Goal: Task Accomplishment & Management: Use online tool/utility

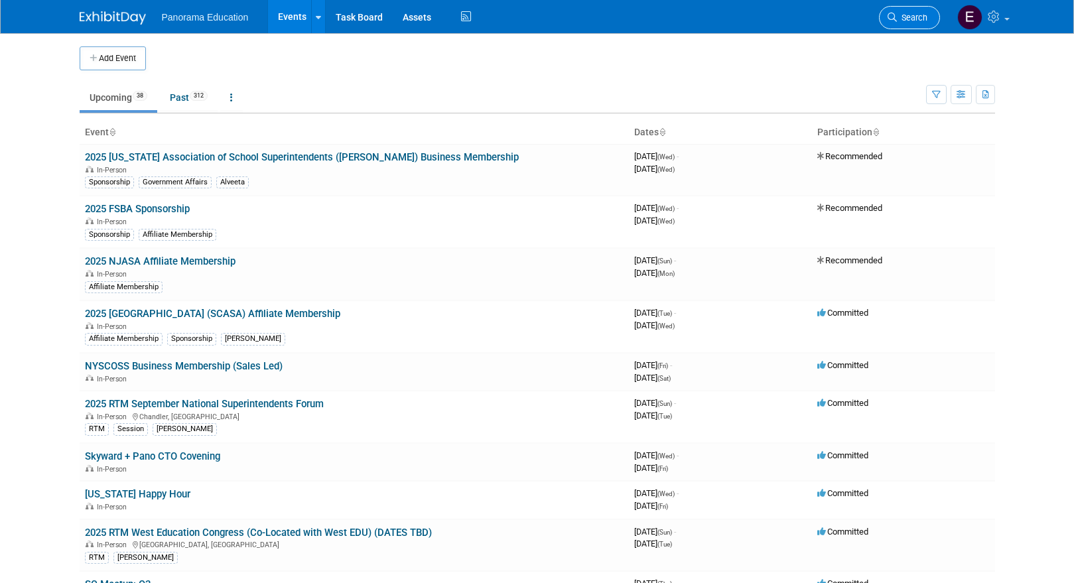
click at [885, 21] on link "Search" at bounding box center [909, 17] width 61 height 23
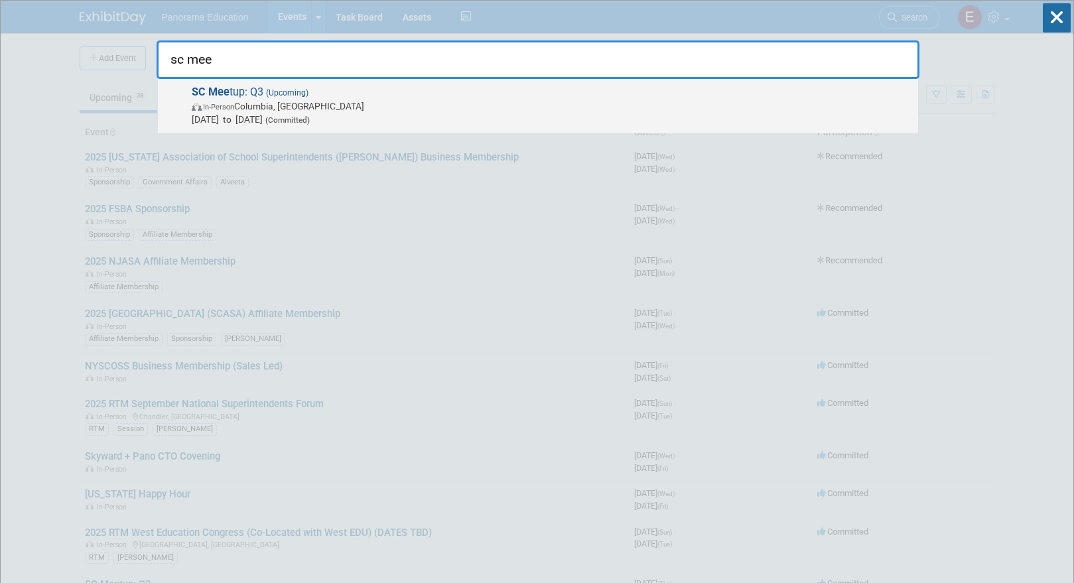
type input "sc mee"
click at [324, 98] on span "SC Mee tup: Q3 (Upcoming) In-Person Columbia, [GEOGRAPHIC_DATA] [DATE] to [DATE…" at bounding box center [550, 106] width 724 height 40
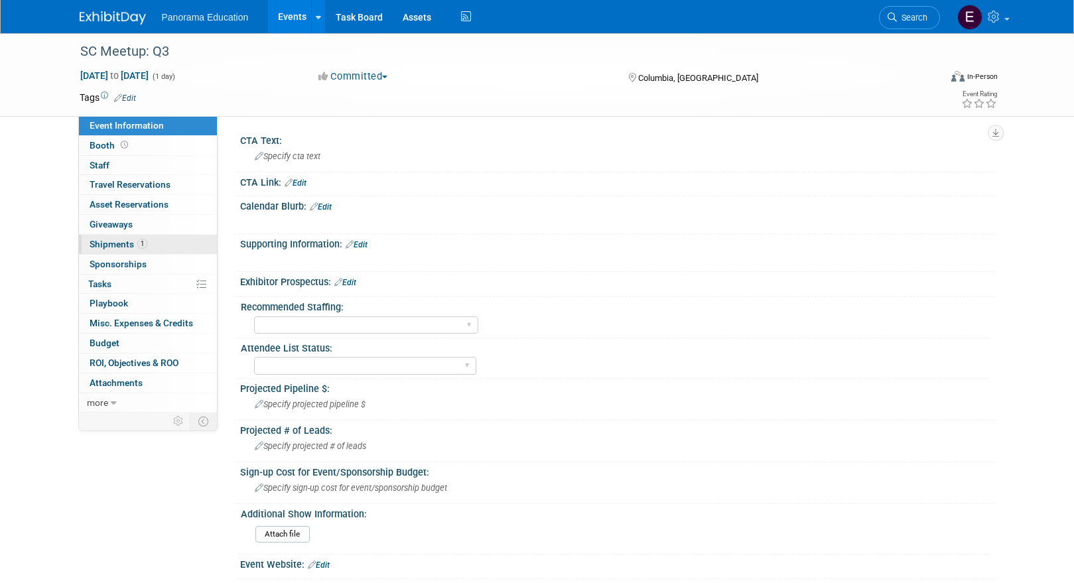
click at [130, 244] on span "Shipments 1" at bounding box center [119, 244] width 58 height 11
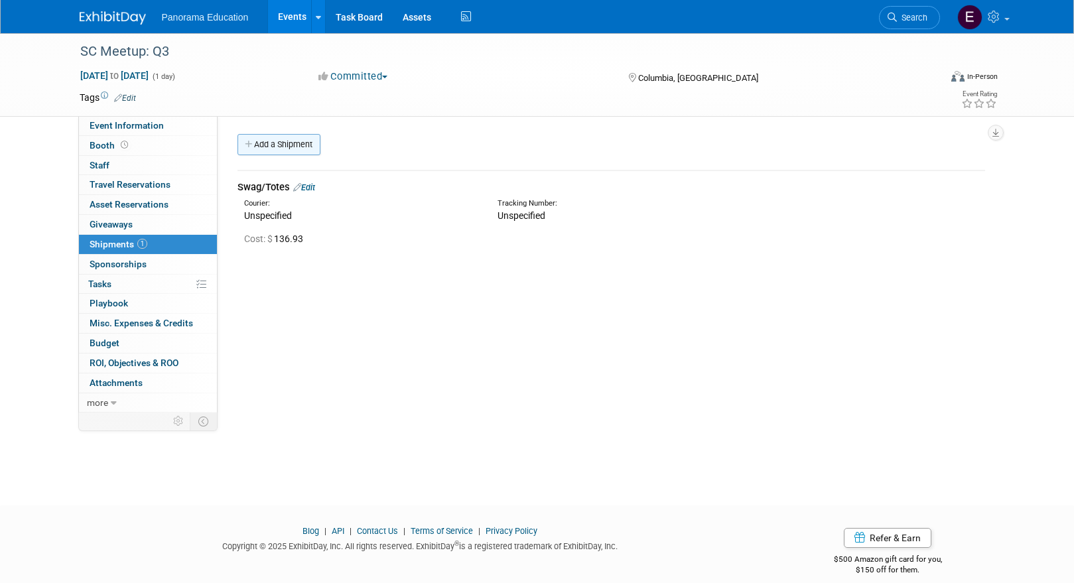
click at [273, 150] on link "Add a Shipment" at bounding box center [278, 144] width 83 height 21
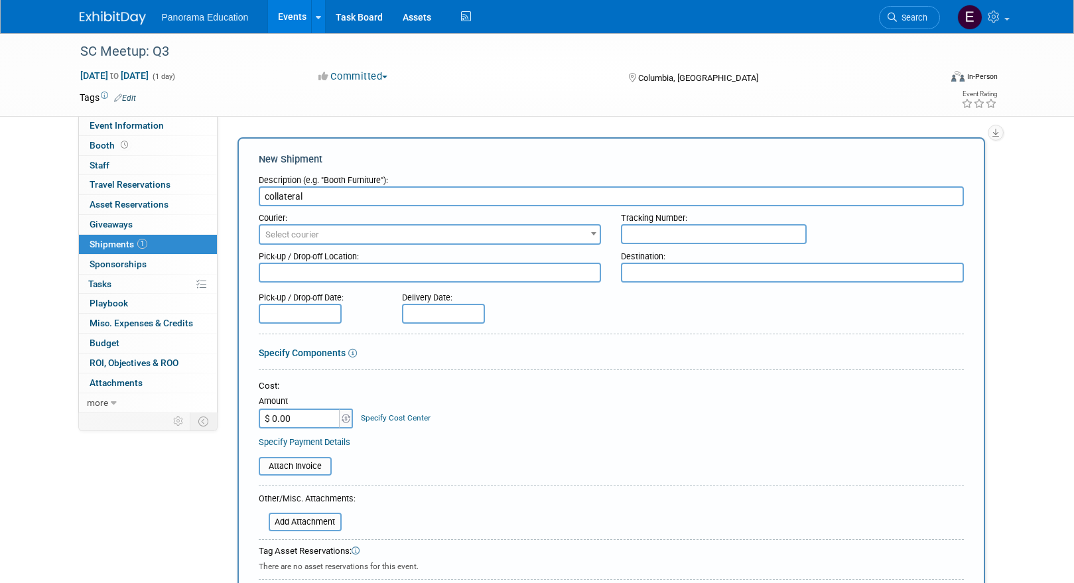
type input "collateral"
click at [300, 427] on input "$ 0.00" at bounding box center [300, 419] width 83 height 20
paste input "469.04"
type input "$ 469.04"
click at [458, 394] on div "Cost: Amount $ 469.04 Specify Cost Center Cost Center -- Not Specified --" at bounding box center [611, 404] width 705 height 48
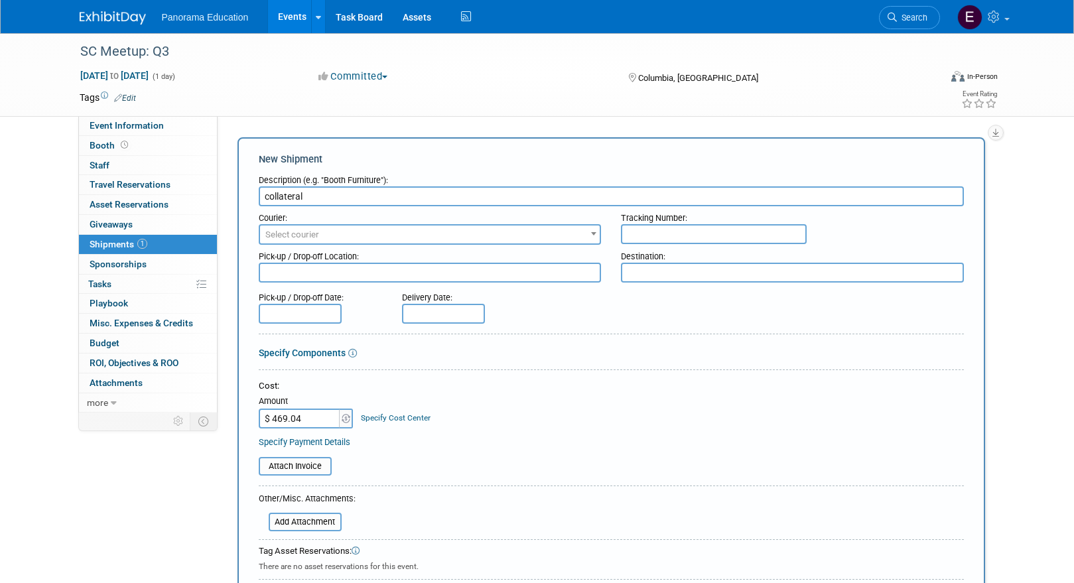
scroll to position [353, 0]
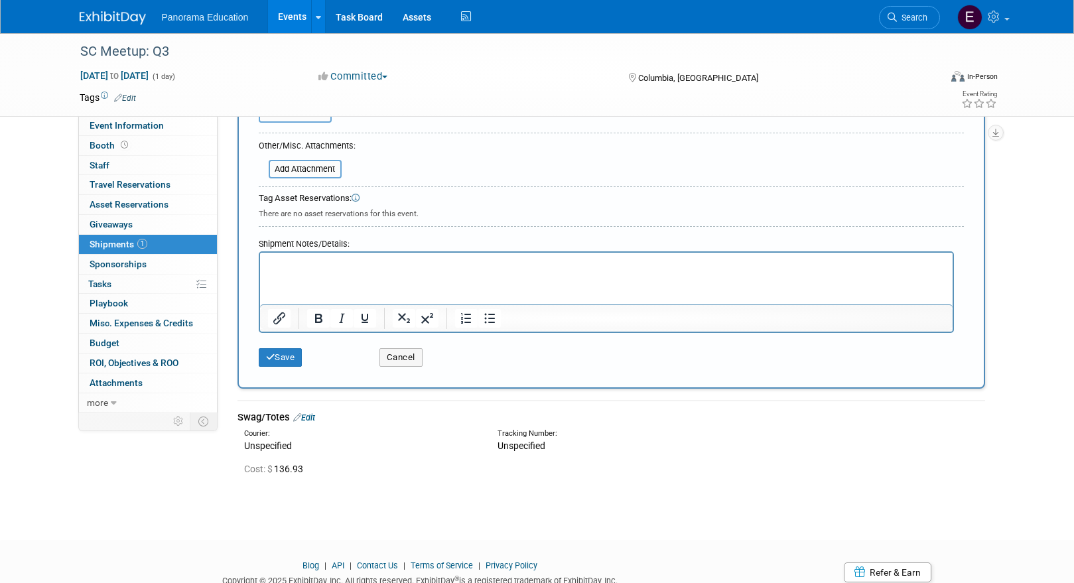
click at [275, 367] on div "Save" at bounding box center [309, 353] width 121 height 27
click at [285, 360] on button "Save" at bounding box center [281, 357] width 44 height 19
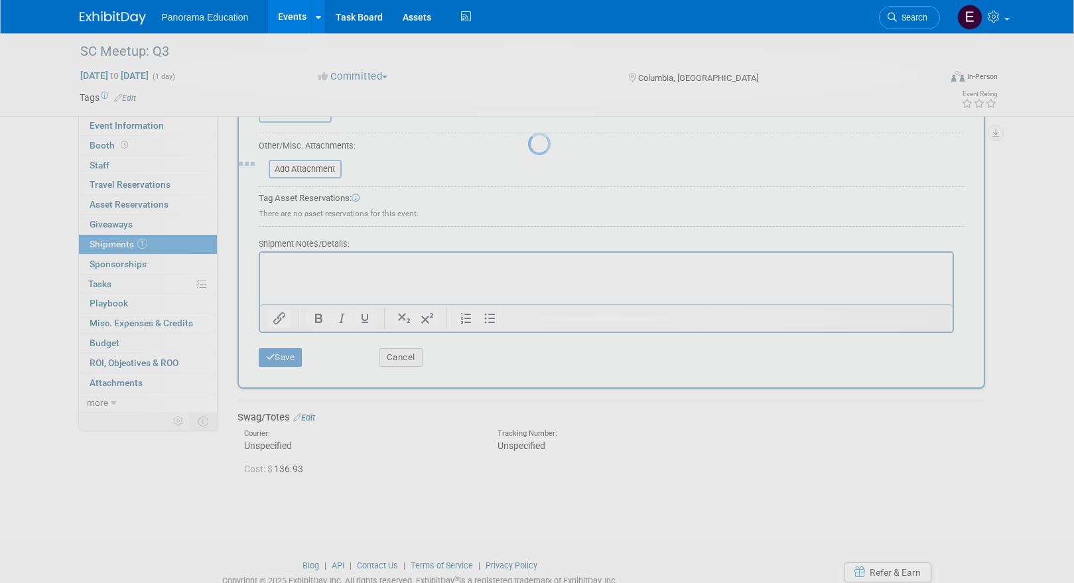
scroll to position [15, 0]
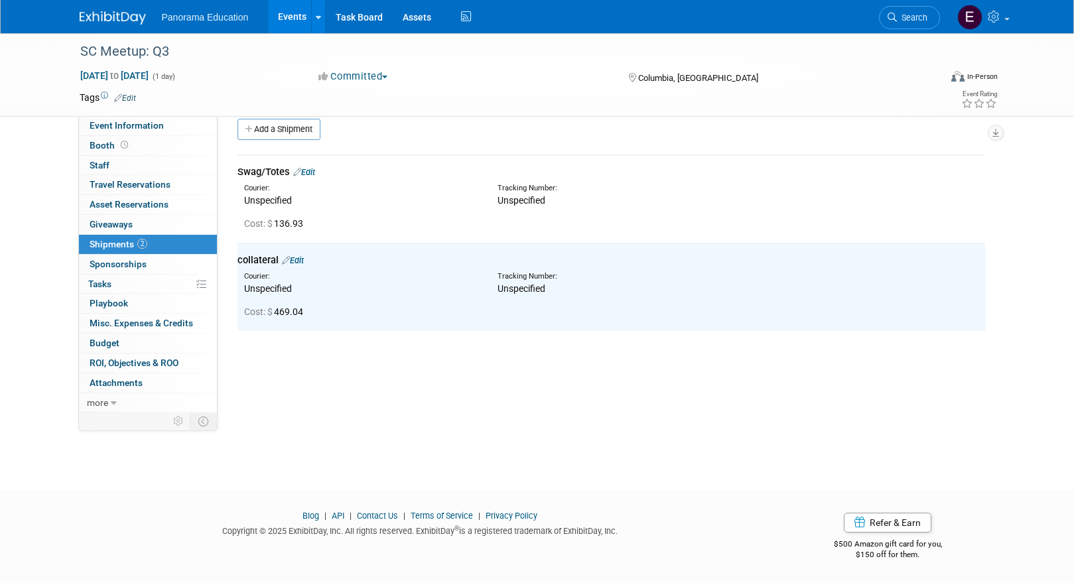
click at [110, 21] on img at bounding box center [113, 17] width 66 height 13
